Goal: Task Accomplishment & Management: Use online tool/utility

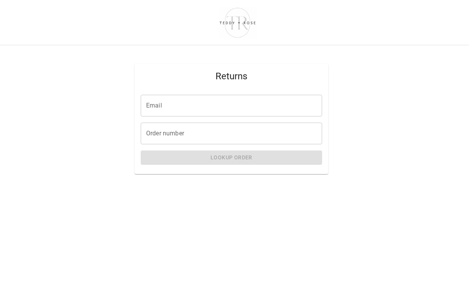
drag, startPoint x: 173, startPoint y: 107, endPoint x: 173, endPoint y: 95, distance: 12.0
click at [173, 95] on input "Email" at bounding box center [231, 106] width 181 height 22
type input "**********"
click at [174, 132] on input "Order number" at bounding box center [231, 134] width 181 height 22
paste input "*****"
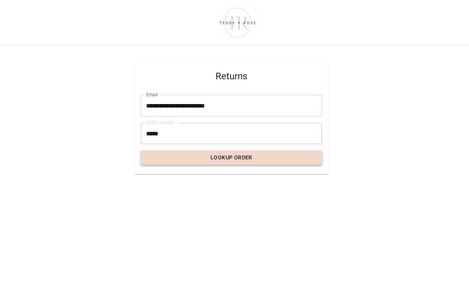
type input "*****"
click at [222, 158] on button "Lookup Order" at bounding box center [231, 158] width 181 height 14
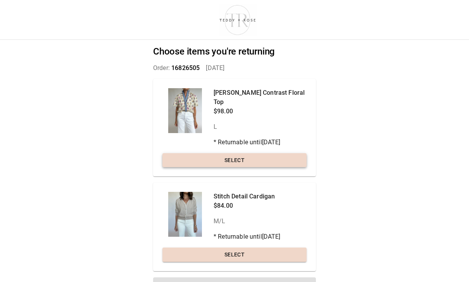
click at [219, 153] on button "Select" at bounding box center [234, 160] width 144 height 14
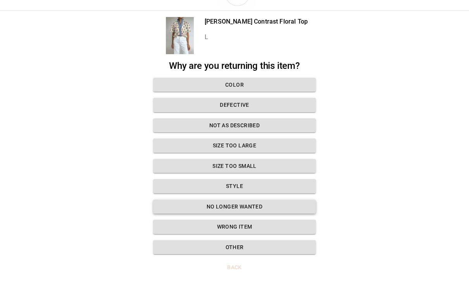
scroll to position [29, 0]
click at [224, 189] on button "Style" at bounding box center [234, 187] width 163 height 14
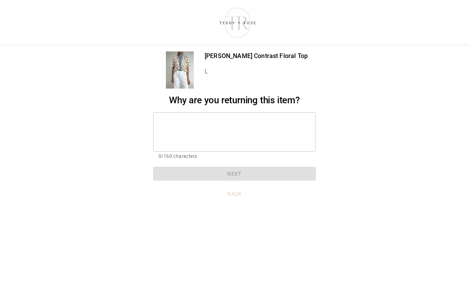
scroll to position [0, 0]
click at [218, 143] on textarea at bounding box center [234, 132] width 152 height 27
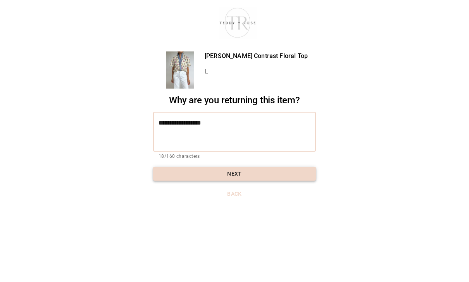
type textarea "**********"
click at [238, 176] on button "Next" at bounding box center [234, 174] width 163 height 14
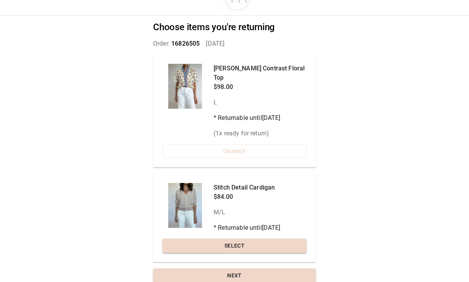
scroll to position [24, 0]
click at [207, 239] on button "Select" at bounding box center [234, 246] width 144 height 14
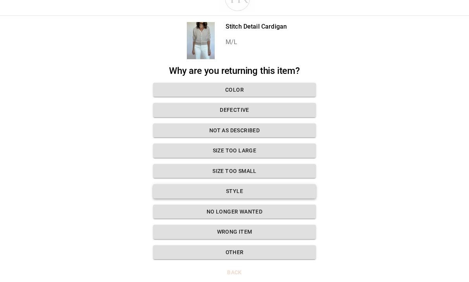
click at [223, 195] on button "Style" at bounding box center [234, 191] width 163 height 14
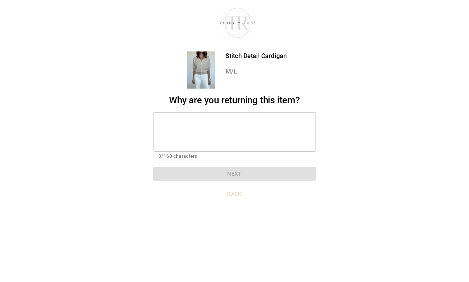
scroll to position [0, 0]
click at [210, 154] on p "0/160 characters" at bounding box center [234, 157] width 152 height 8
drag, startPoint x: 212, startPoint y: 140, endPoint x: 212, endPoint y: 129, distance: 10.8
click at [212, 140] on textarea at bounding box center [234, 132] width 152 height 27
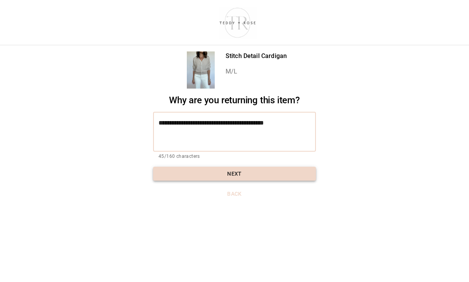
type textarea "**********"
click at [238, 170] on button "Next" at bounding box center [234, 174] width 163 height 14
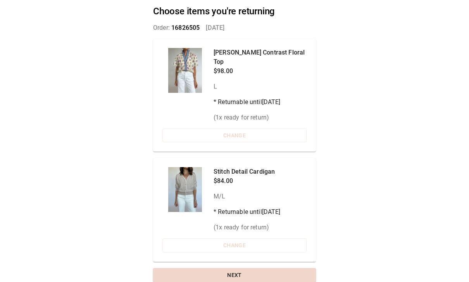
scroll to position [40, 0]
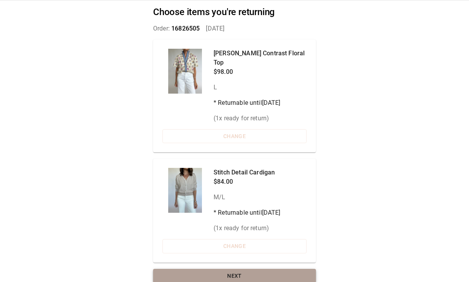
click at [227, 269] on button "Next" at bounding box center [234, 276] width 163 height 14
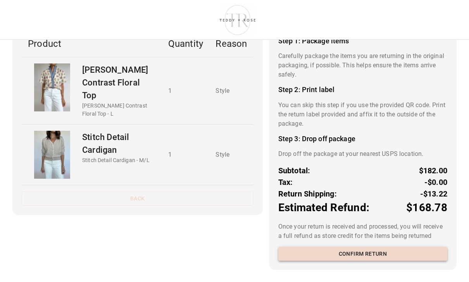
scroll to position [57, 0]
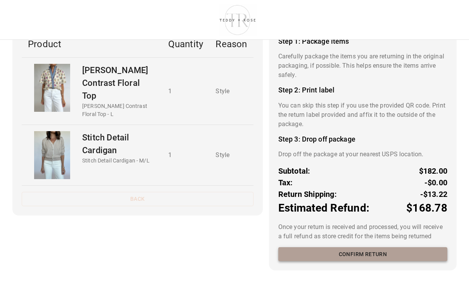
click at [349, 256] on button "Confirm return" at bounding box center [362, 255] width 169 height 14
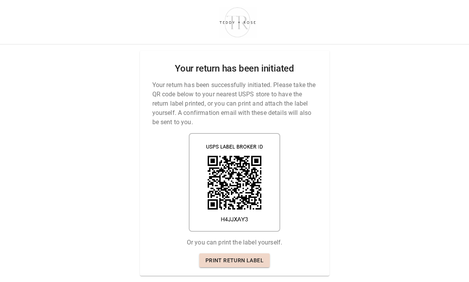
scroll to position [0, 0]
click at [229, 263] on link "Print return label" at bounding box center [234, 261] width 71 height 14
